Goal: Task Accomplishment & Management: Manage account settings

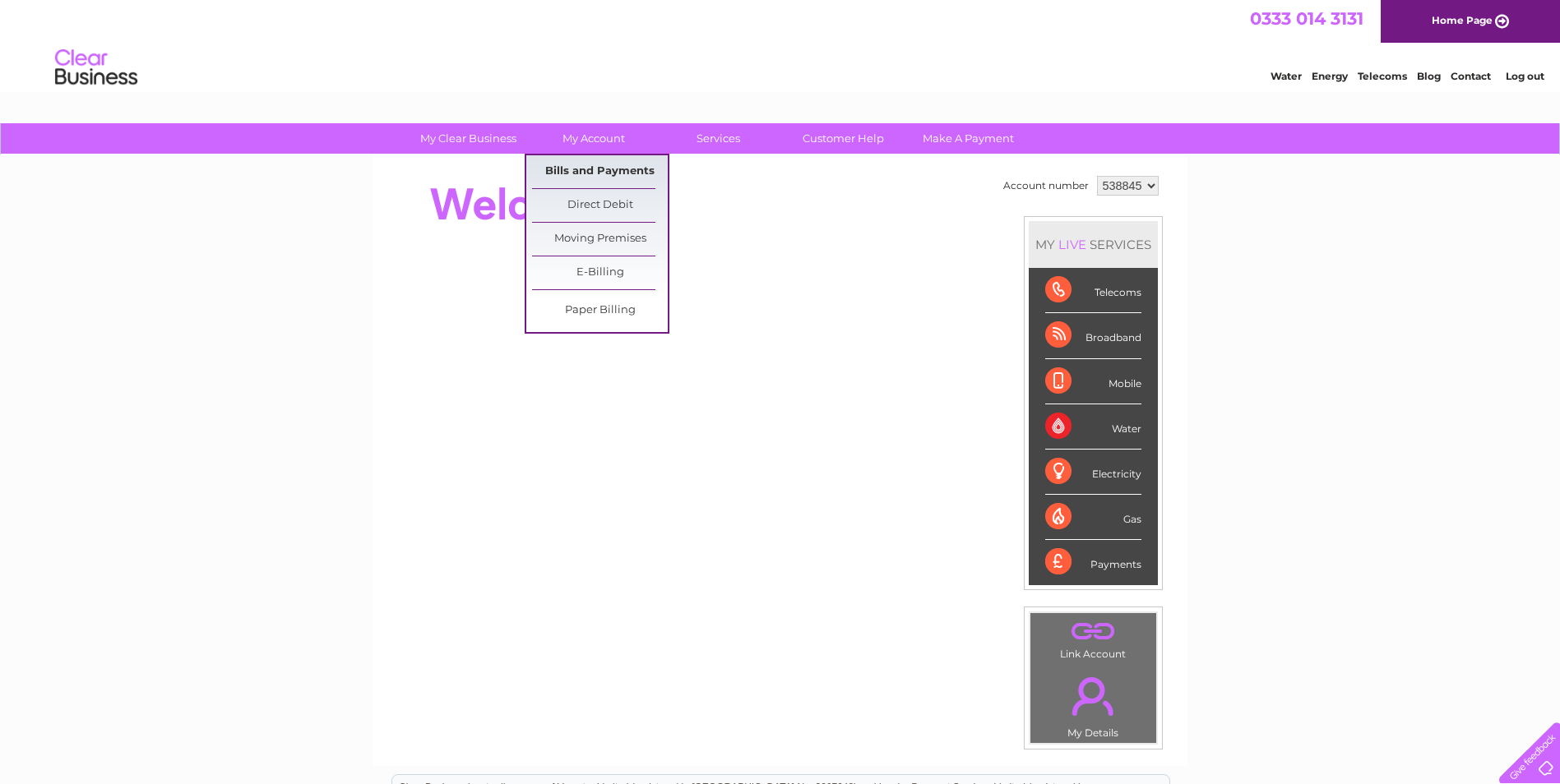
click at [594, 174] on link "Bills and Payments" at bounding box center [600, 171] width 135 height 33
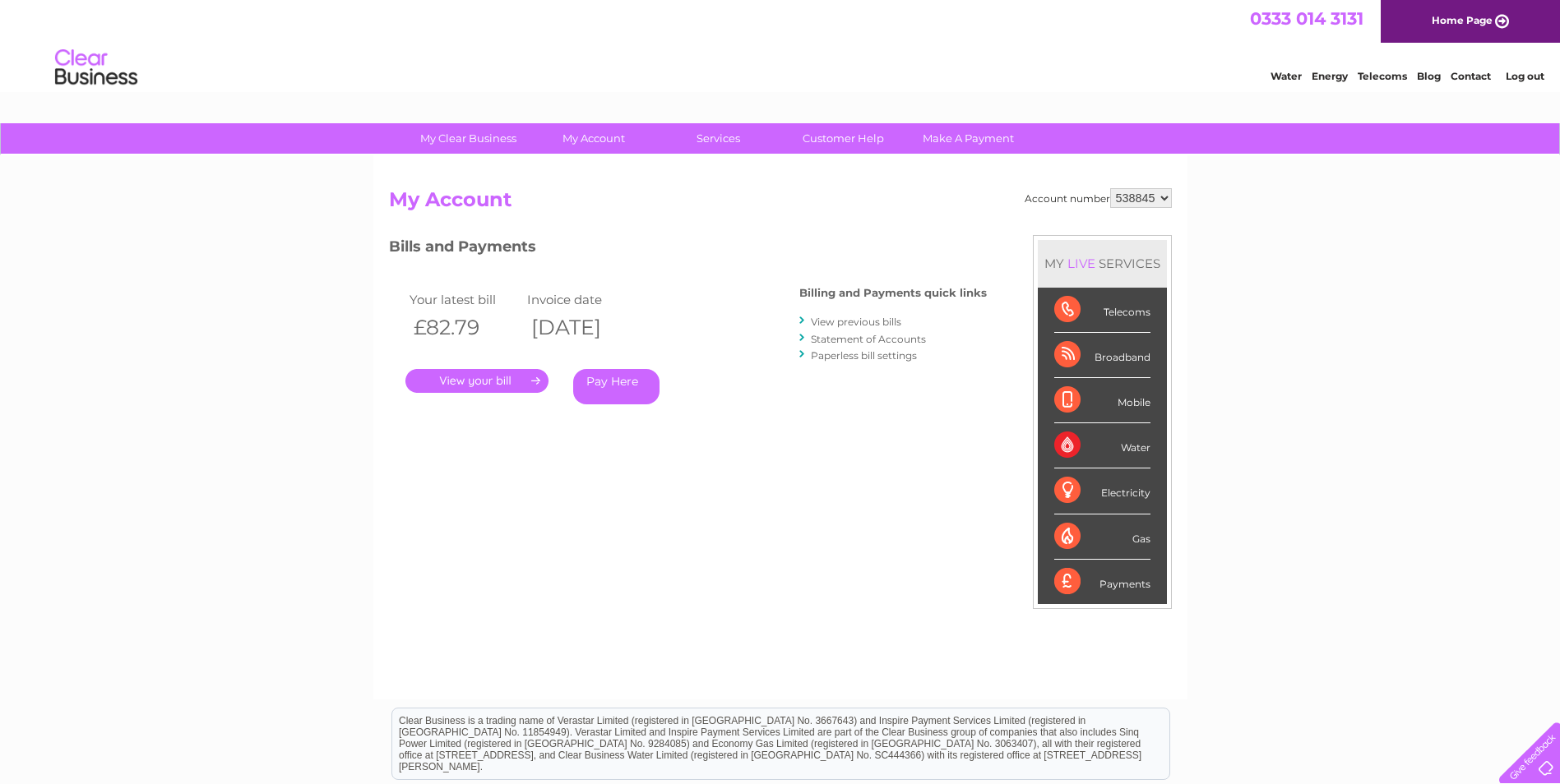
click at [493, 382] on link "." at bounding box center [476, 381] width 143 height 24
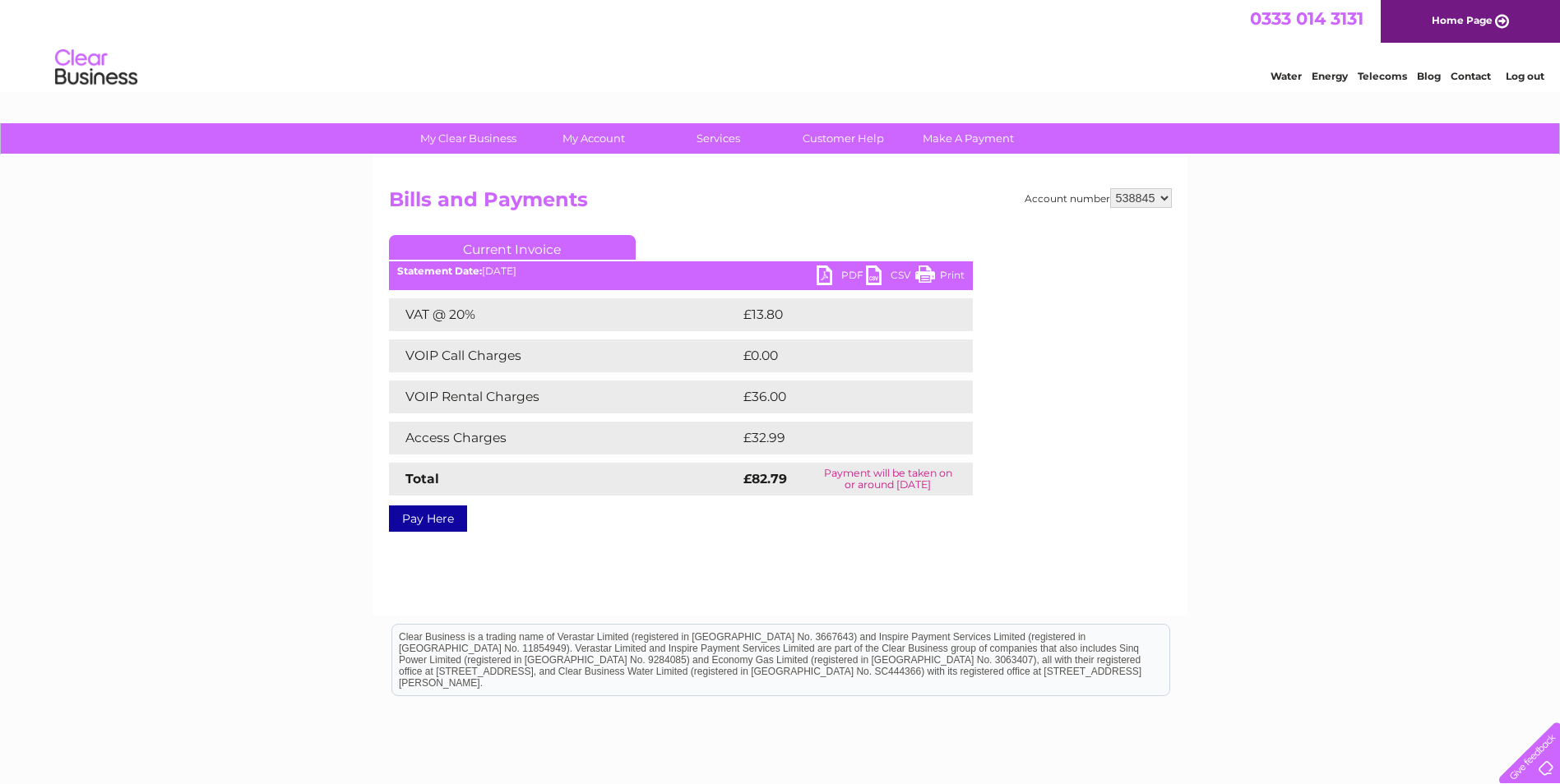
drag, startPoint x: 935, startPoint y: 269, endPoint x: 115, endPoint y: 71, distance: 843.6
click at [935, 269] on link "Print" at bounding box center [941, 277] width 49 height 24
